Goal: Transaction & Acquisition: Book appointment/travel/reservation

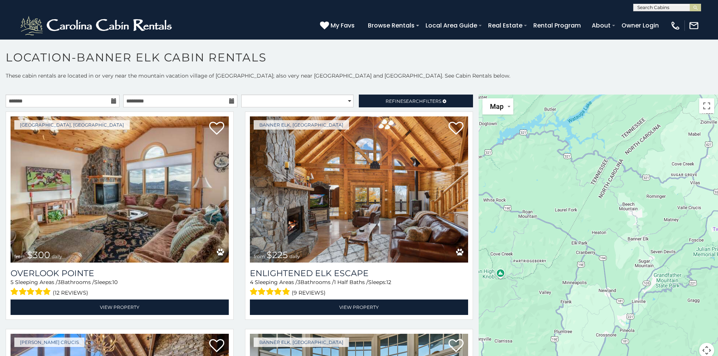
click at [75, 92] on div "**********" at bounding box center [359, 225] width 718 height 306
drag, startPoint x: 78, startPoint y: 111, endPoint x: 98, endPoint y: 100, distance: 22.9
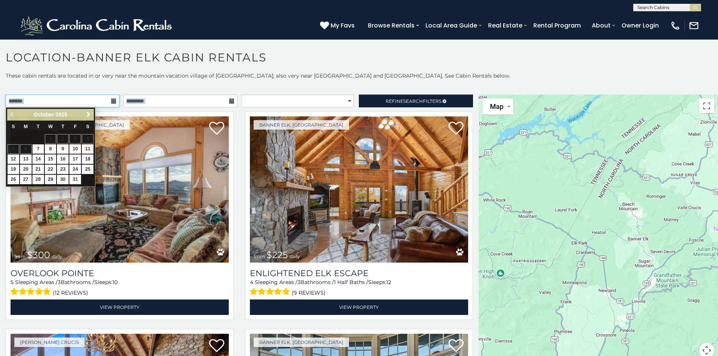
click at [98, 100] on input "text" at bounding box center [63, 101] width 114 height 13
click at [63, 149] on link "9" at bounding box center [63, 148] width 12 height 9
type input "**********"
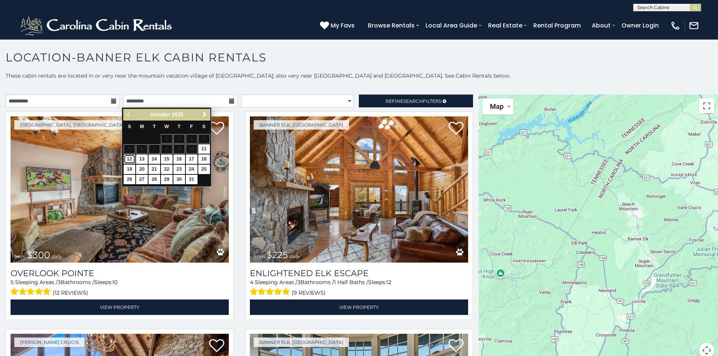
click at [125, 158] on link "12" at bounding box center [130, 158] width 12 height 9
type input "**********"
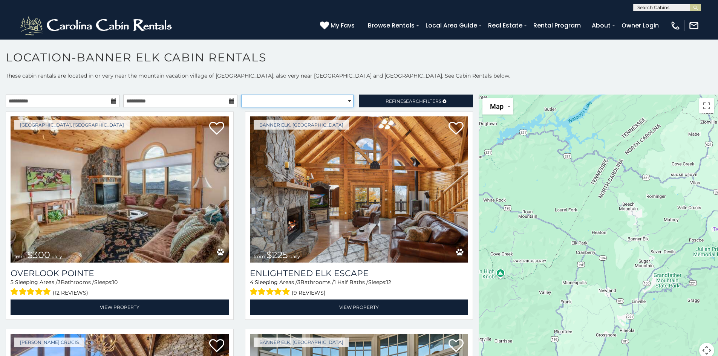
click at [330, 101] on select "**********" at bounding box center [297, 101] width 112 height 13
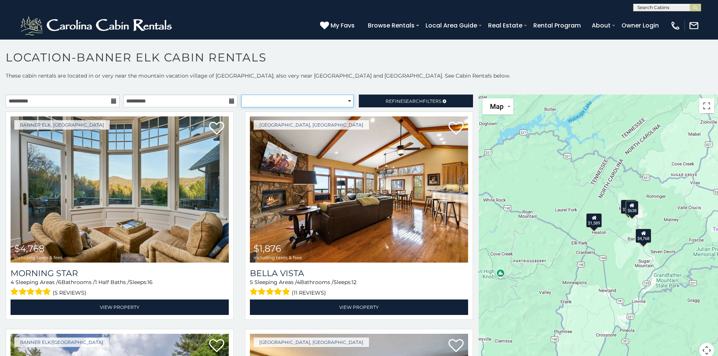
click at [325, 102] on select "**********" at bounding box center [297, 101] width 112 height 13
click at [403, 101] on span "Search" at bounding box center [413, 101] width 20 height 6
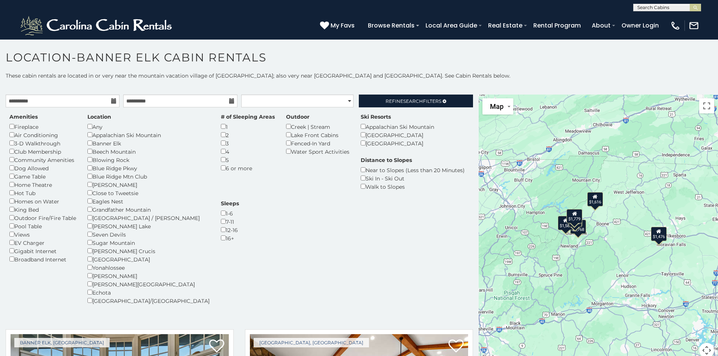
click at [244, 200] on div "Sleeps 1-6 7-11 12-16 16+" at bounding box center [229, 221] width 29 height 43
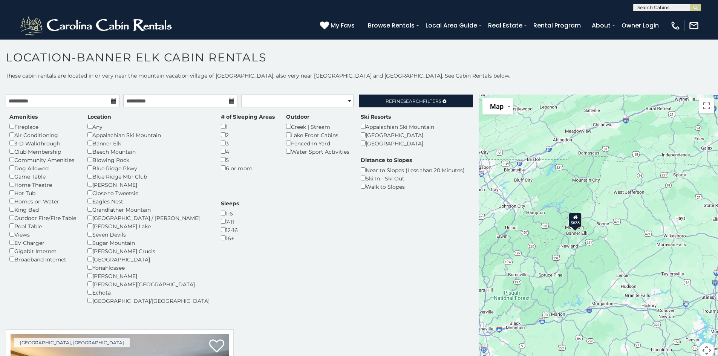
click at [244, 200] on div "Sleeps 1-6 7-11 12-16 16+" at bounding box center [229, 221] width 29 height 43
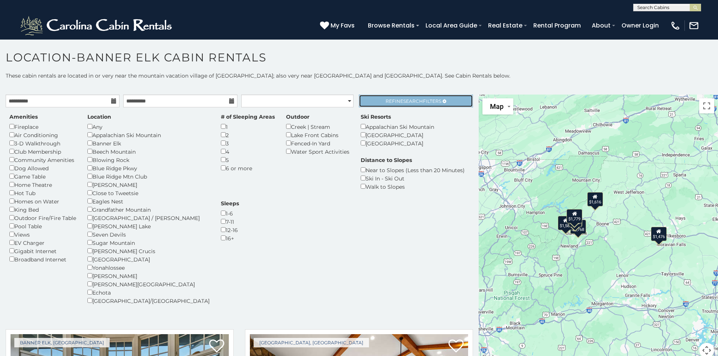
click at [434, 99] on span "Refine Search Filters" at bounding box center [413, 101] width 56 height 6
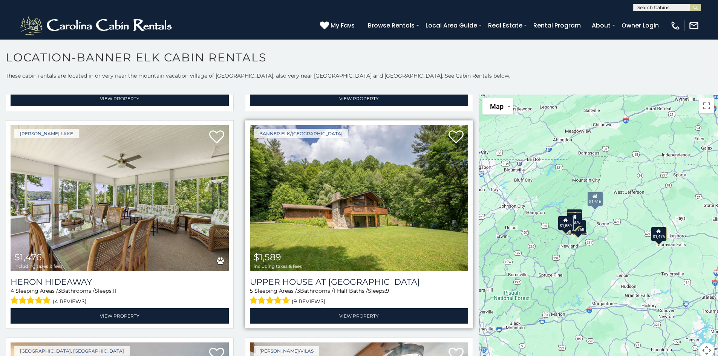
scroll to position [208, 0]
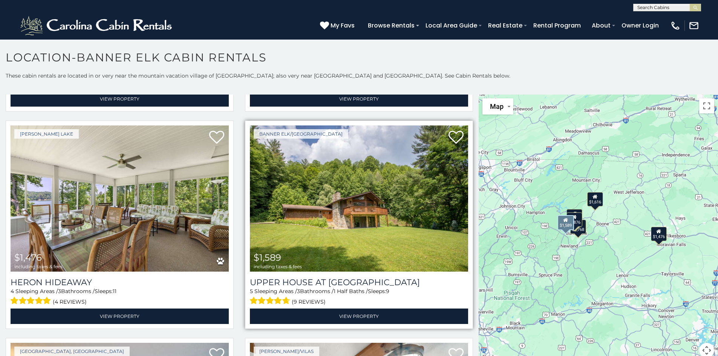
click at [324, 205] on img at bounding box center [359, 198] width 218 height 146
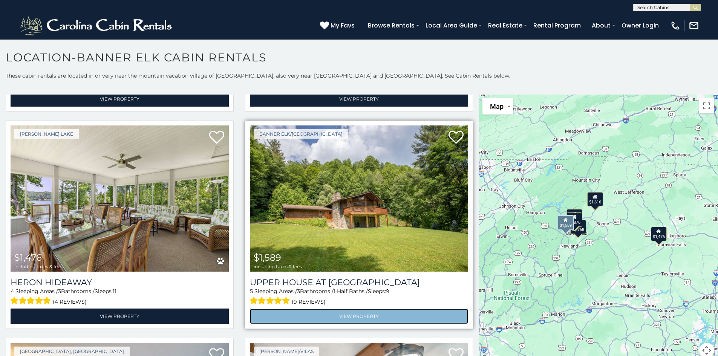
click at [312, 311] on link "View Property" at bounding box center [359, 315] width 218 height 15
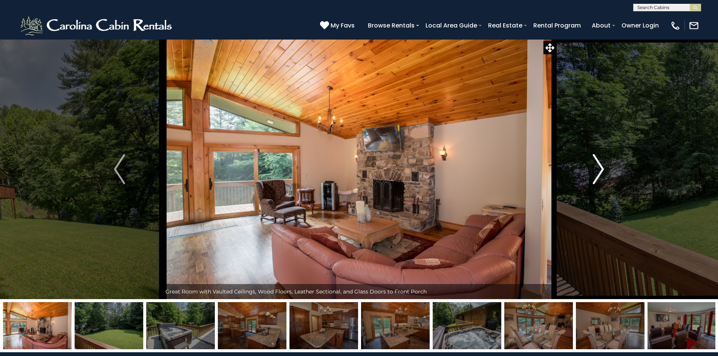
click at [595, 180] on img "Next" at bounding box center [598, 169] width 11 height 30
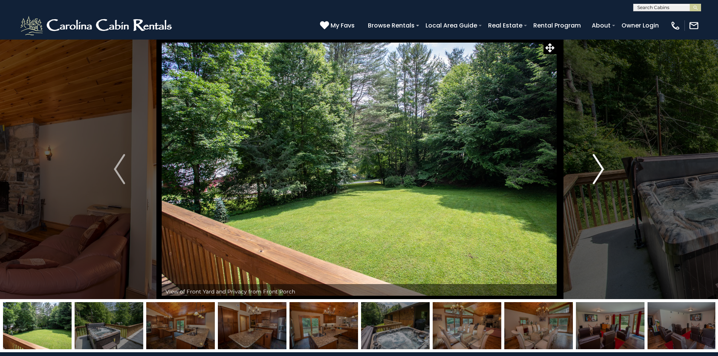
click at [595, 180] on img "Next" at bounding box center [598, 169] width 11 height 30
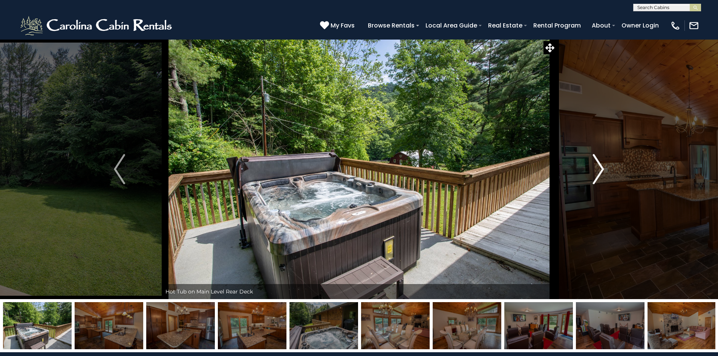
click at [595, 180] on img "Next" at bounding box center [598, 169] width 11 height 30
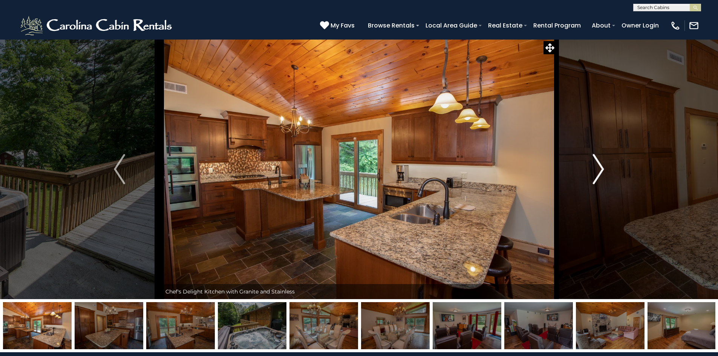
click at [595, 180] on img "Next" at bounding box center [598, 169] width 11 height 30
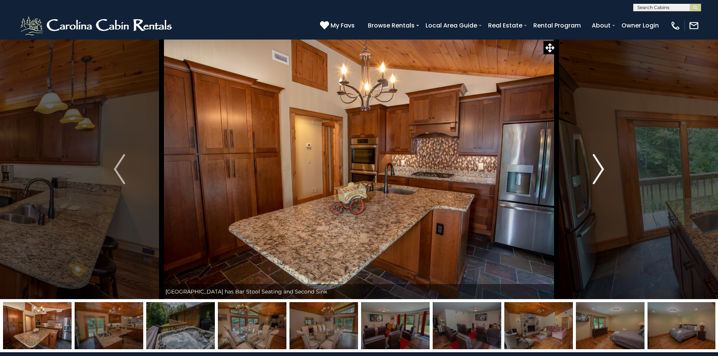
click at [595, 180] on img "Next" at bounding box center [598, 169] width 11 height 30
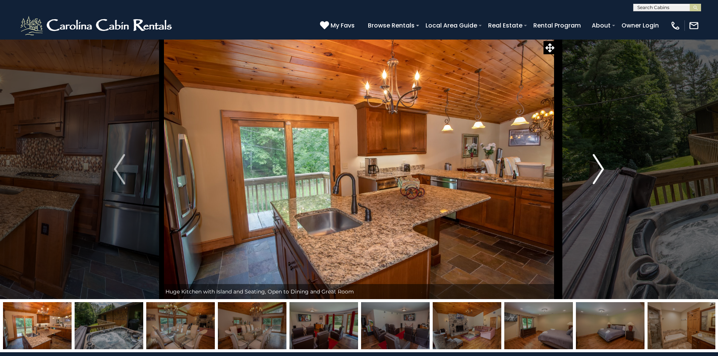
click at [595, 180] on img "Next" at bounding box center [598, 169] width 11 height 30
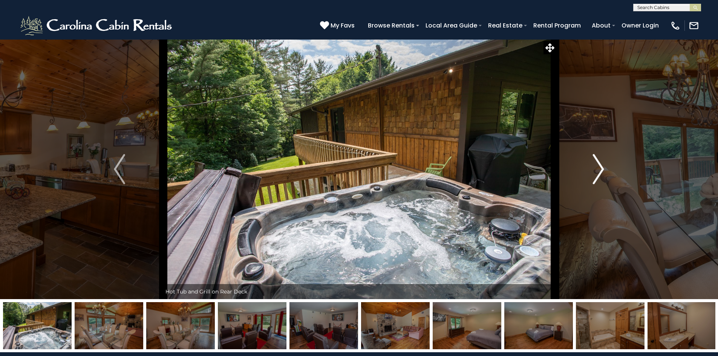
click at [595, 180] on img "Next" at bounding box center [598, 169] width 11 height 30
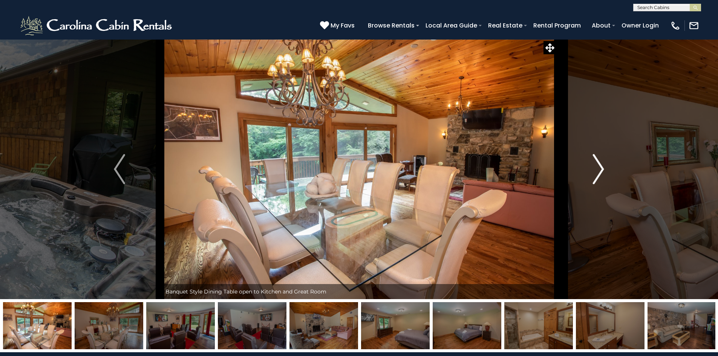
click at [595, 180] on img "Next" at bounding box center [598, 169] width 11 height 30
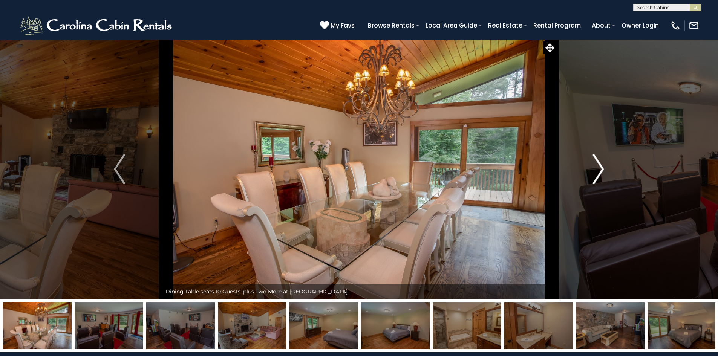
click at [595, 180] on img "Next" at bounding box center [598, 169] width 11 height 30
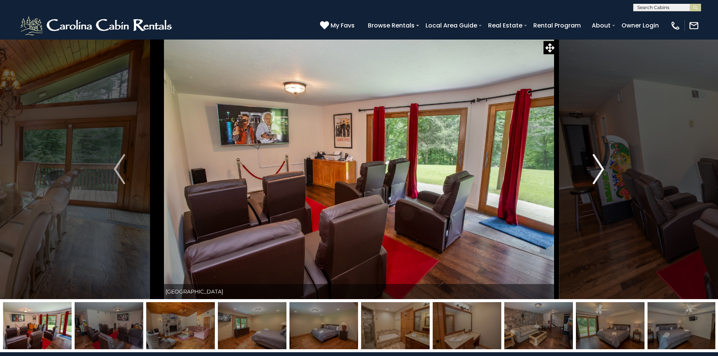
click at [595, 180] on img "Next" at bounding box center [598, 169] width 11 height 30
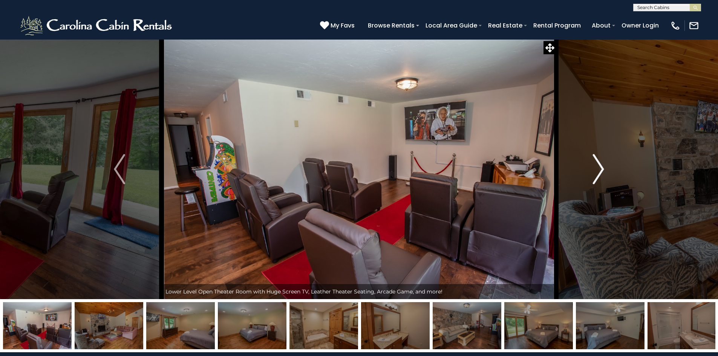
click at [595, 180] on img "Next" at bounding box center [598, 169] width 11 height 30
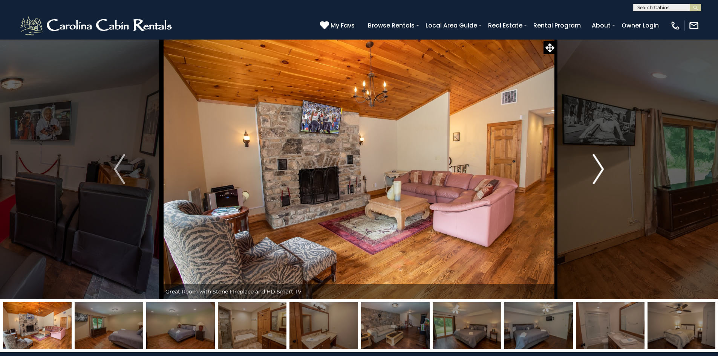
click at [595, 180] on img "Next" at bounding box center [598, 169] width 11 height 30
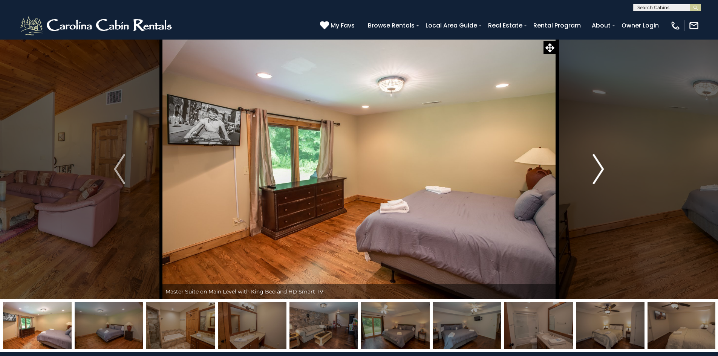
click at [595, 180] on img "Next" at bounding box center [598, 169] width 11 height 30
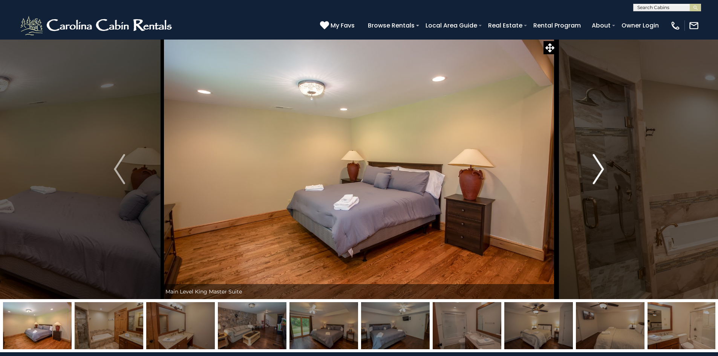
click at [595, 180] on img "Next" at bounding box center [598, 169] width 11 height 30
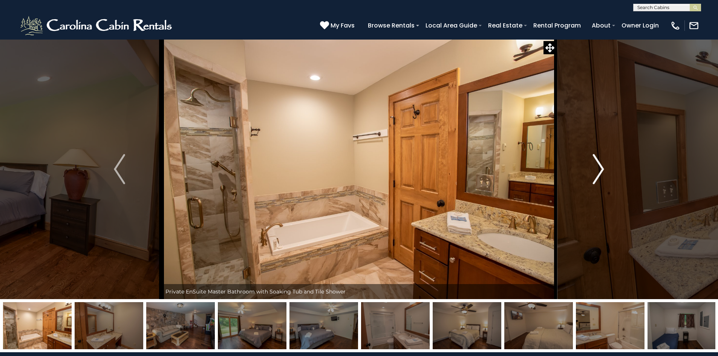
click at [595, 180] on img "Next" at bounding box center [598, 169] width 11 height 30
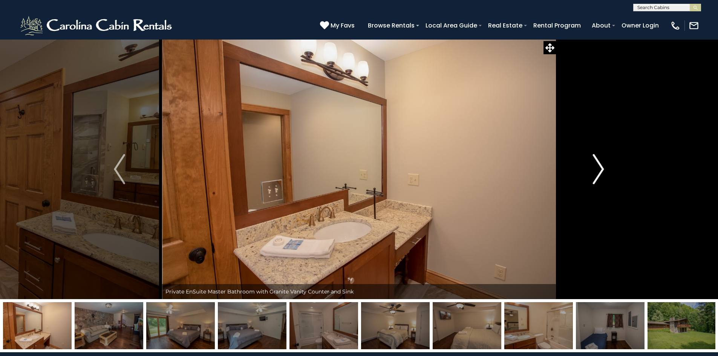
click at [595, 180] on img "Next" at bounding box center [598, 169] width 11 height 30
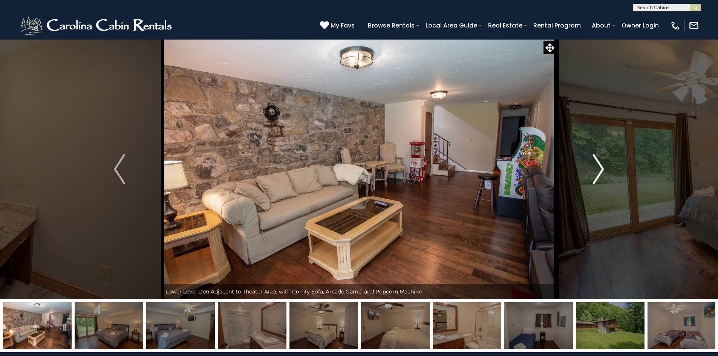
click at [595, 180] on img "Next" at bounding box center [598, 169] width 11 height 30
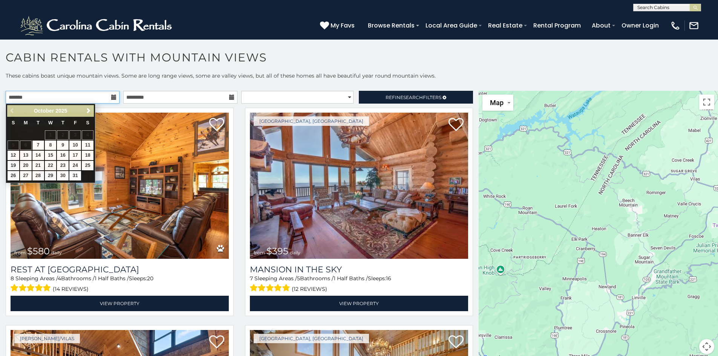
click at [96, 91] on input "text" at bounding box center [63, 97] width 114 height 13
click at [64, 144] on link "9" at bounding box center [63, 144] width 12 height 9
type input "**********"
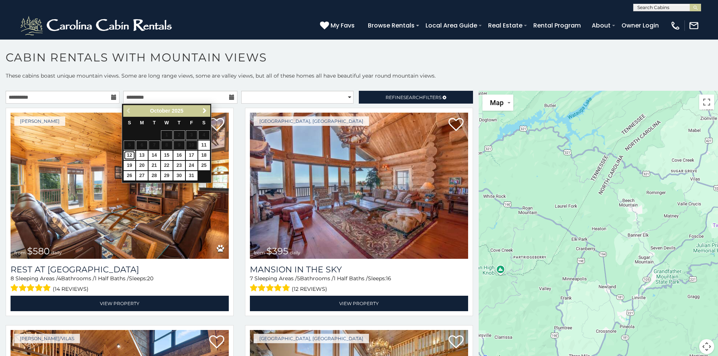
click at [130, 154] on link "12" at bounding box center [130, 155] width 12 height 9
type input "**********"
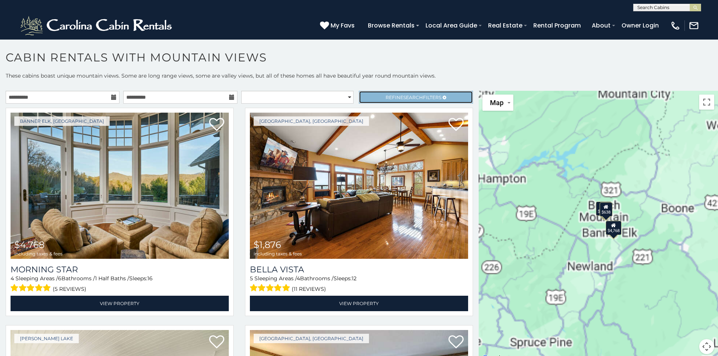
click at [406, 93] on link "Refine Search Filters" at bounding box center [416, 97] width 114 height 13
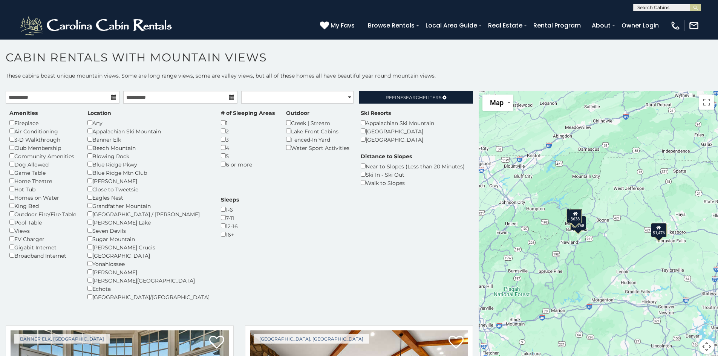
click at [417, 79] on p "These cabins boast unique mountain views. Some are long range views, some are v…" at bounding box center [359, 79] width 718 height 15
click at [404, 105] on div "Amenities Fireplace Air Conditioning 3-D Walkthrough Club Membership Community …" at bounding box center [239, 213] width 471 height 218
click at [411, 100] on link "Refine Search Filters" at bounding box center [416, 97] width 114 height 13
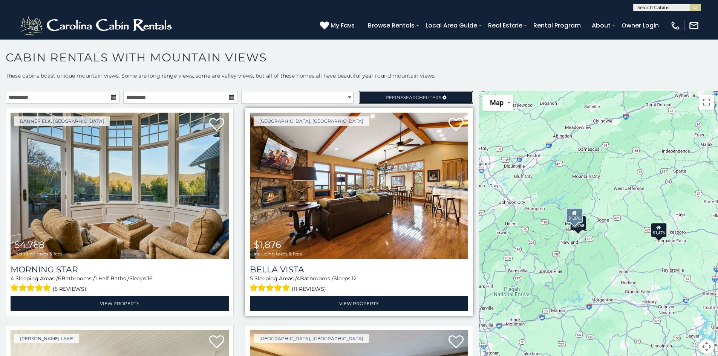
scroll to position [175, 0]
